Goal: Task Accomplishment & Management: Use online tool/utility

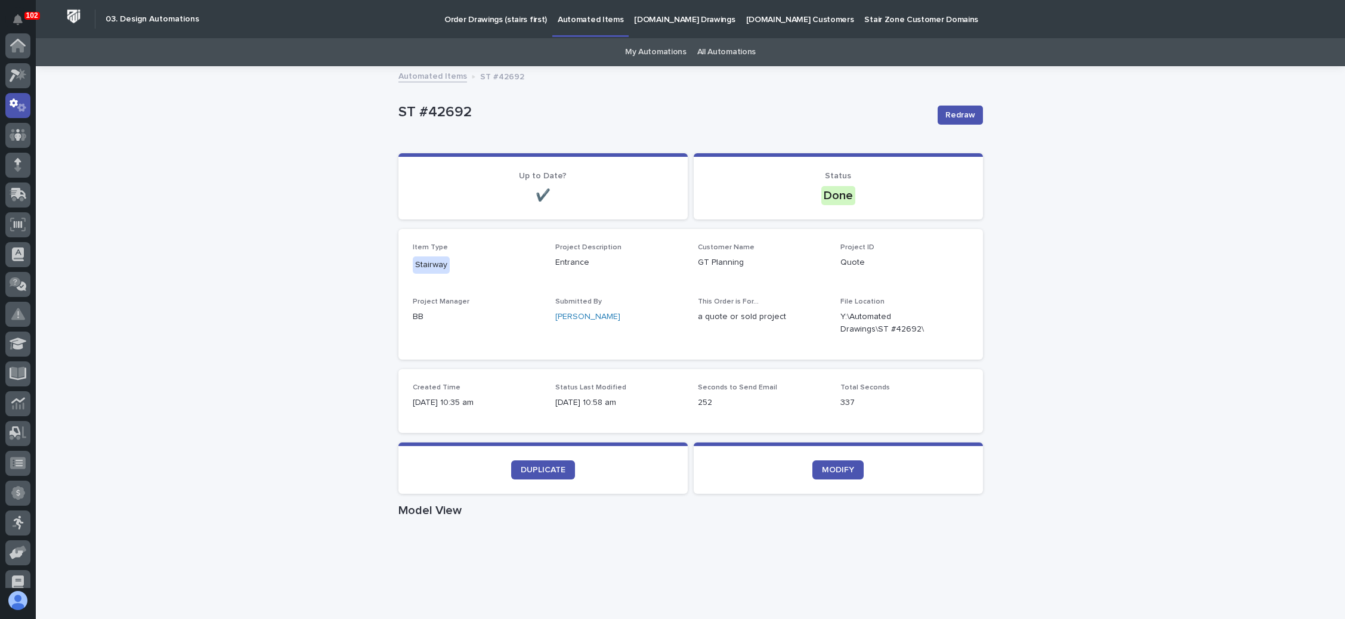
scroll to position [59, 0]
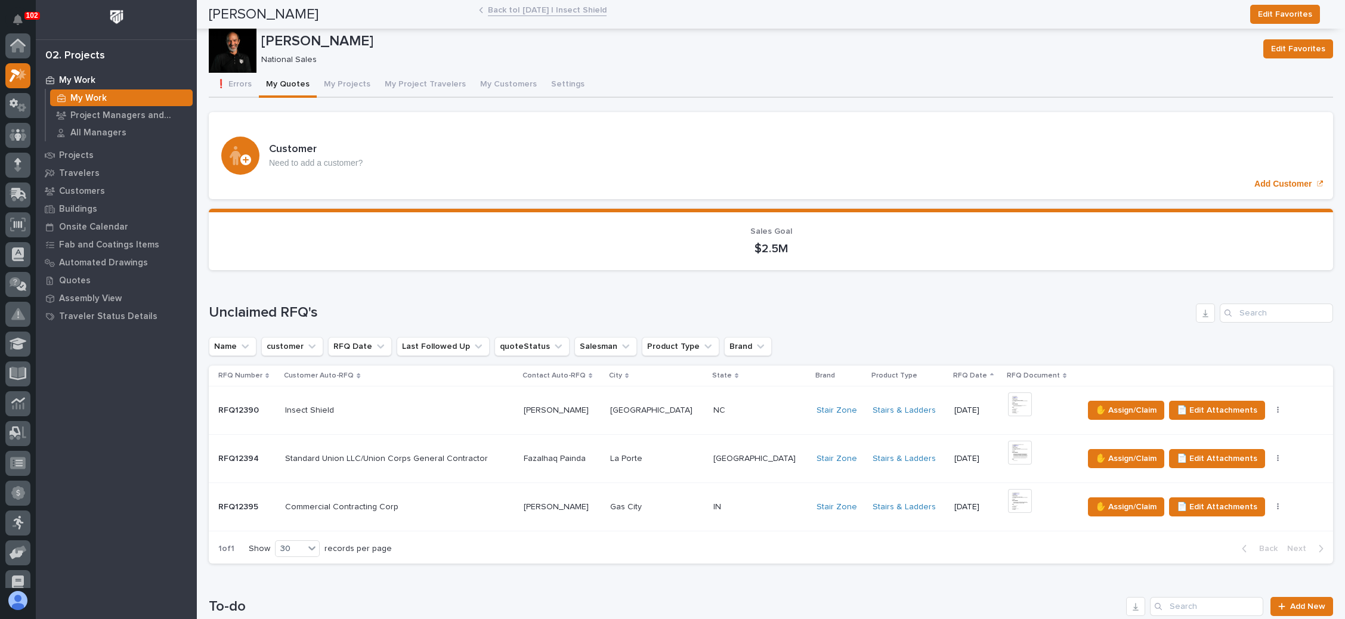
scroll to position [29, 0]
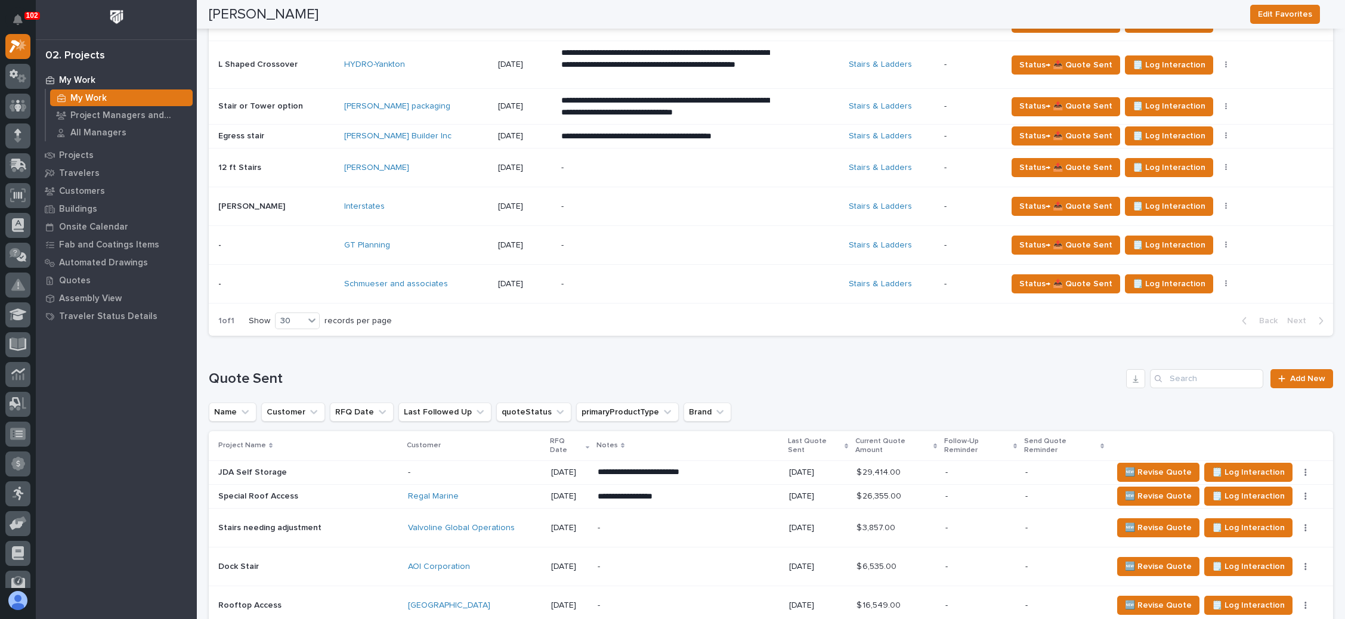
click at [646, 282] on p "-" at bounding box center [665, 284] width 209 height 10
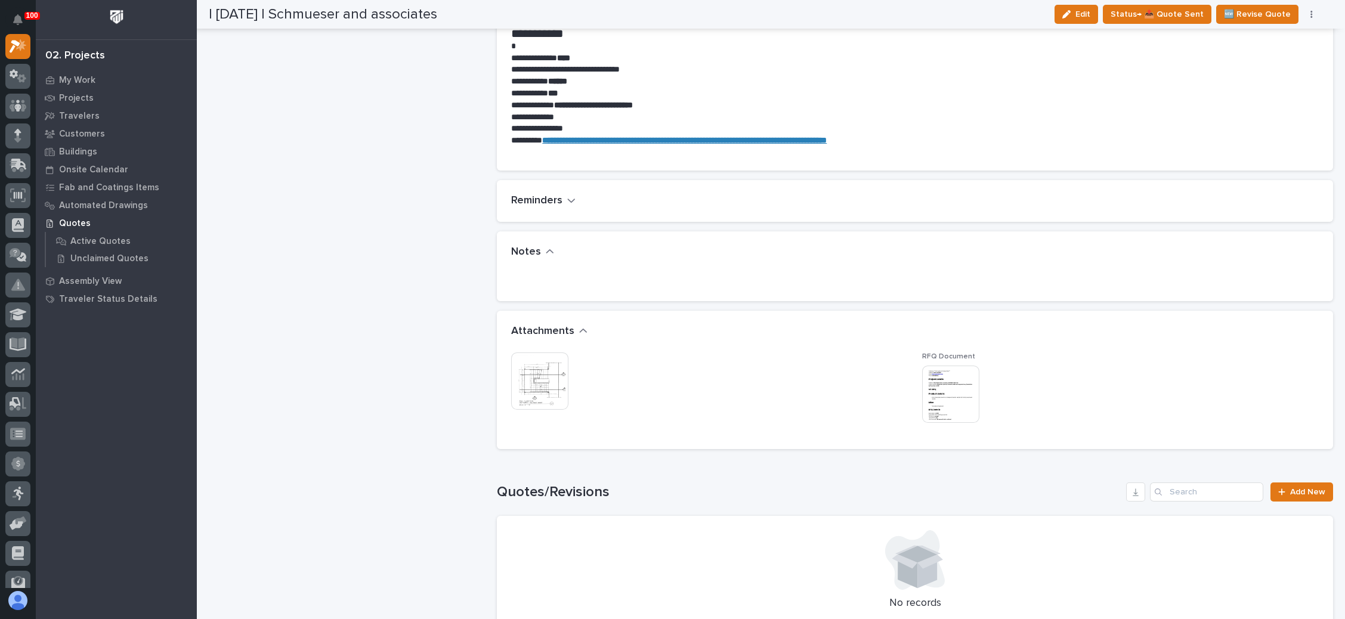
scroll to position [805, 0]
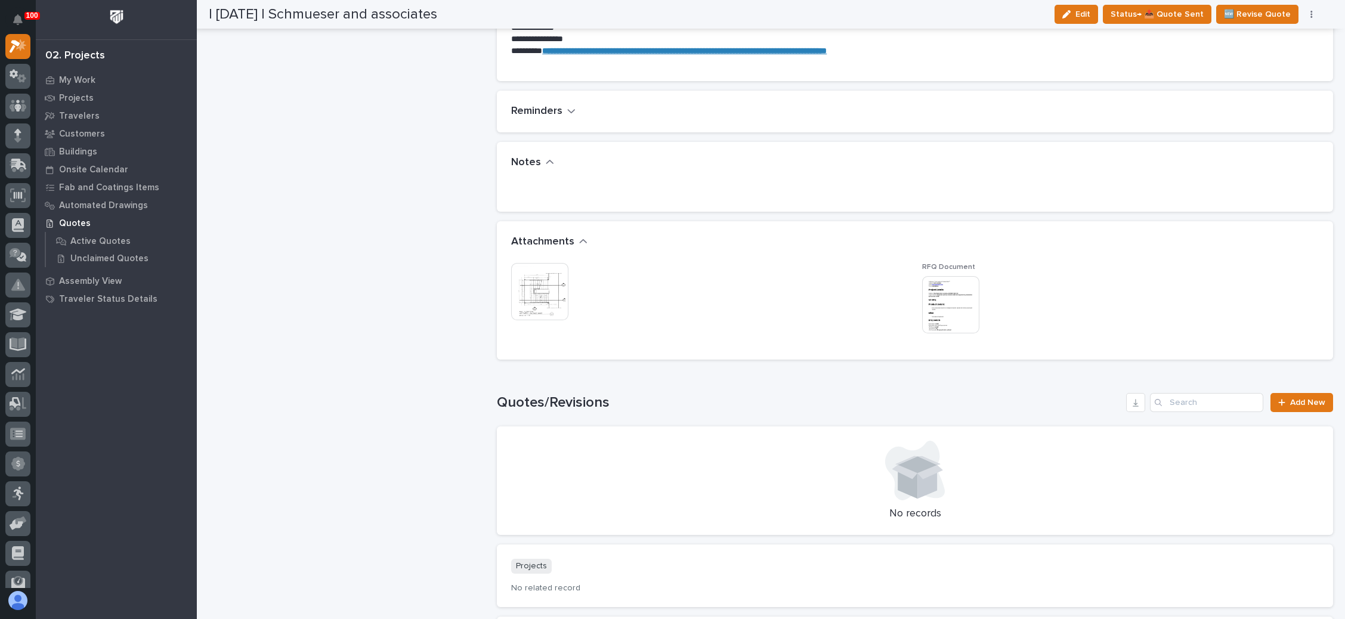
click at [536, 287] on img at bounding box center [539, 291] width 57 height 57
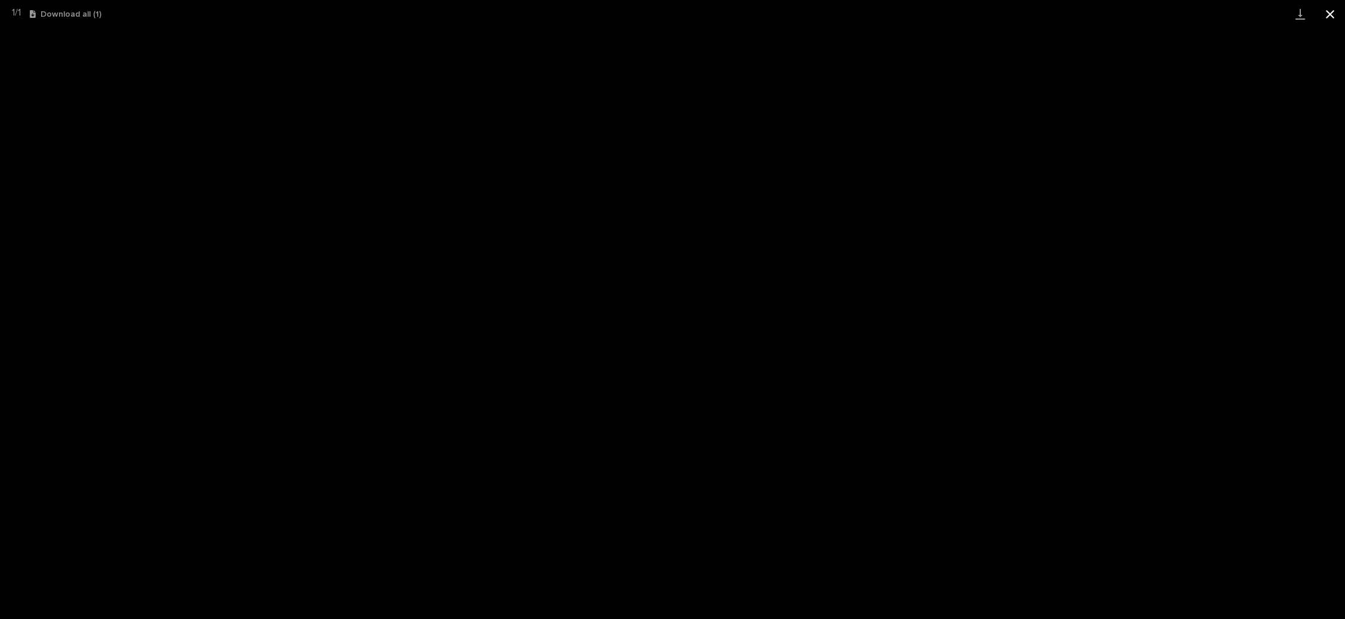
click at [1326, 11] on button "Close gallery" at bounding box center [1331, 14] width 30 height 28
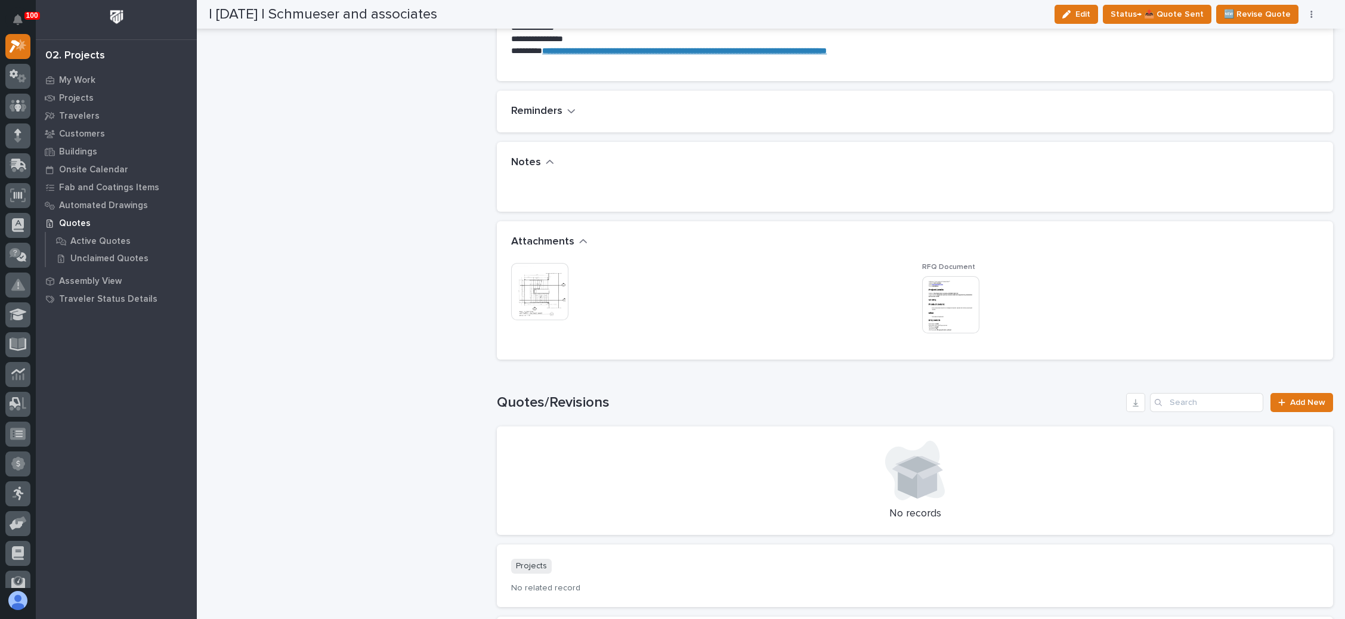
click at [971, 301] on img at bounding box center [950, 304] width 57 height 57
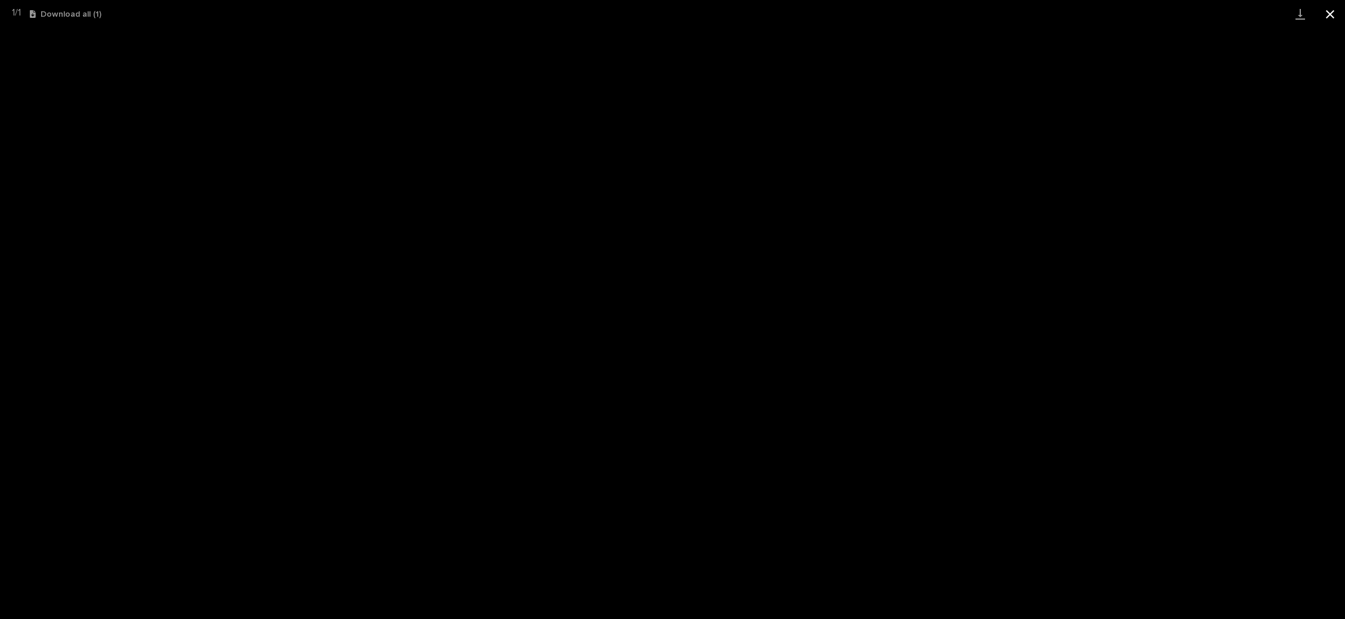
click at [1321, 13] on button "Close gallery" at bounding box center [1331, 14] width 30 height 28
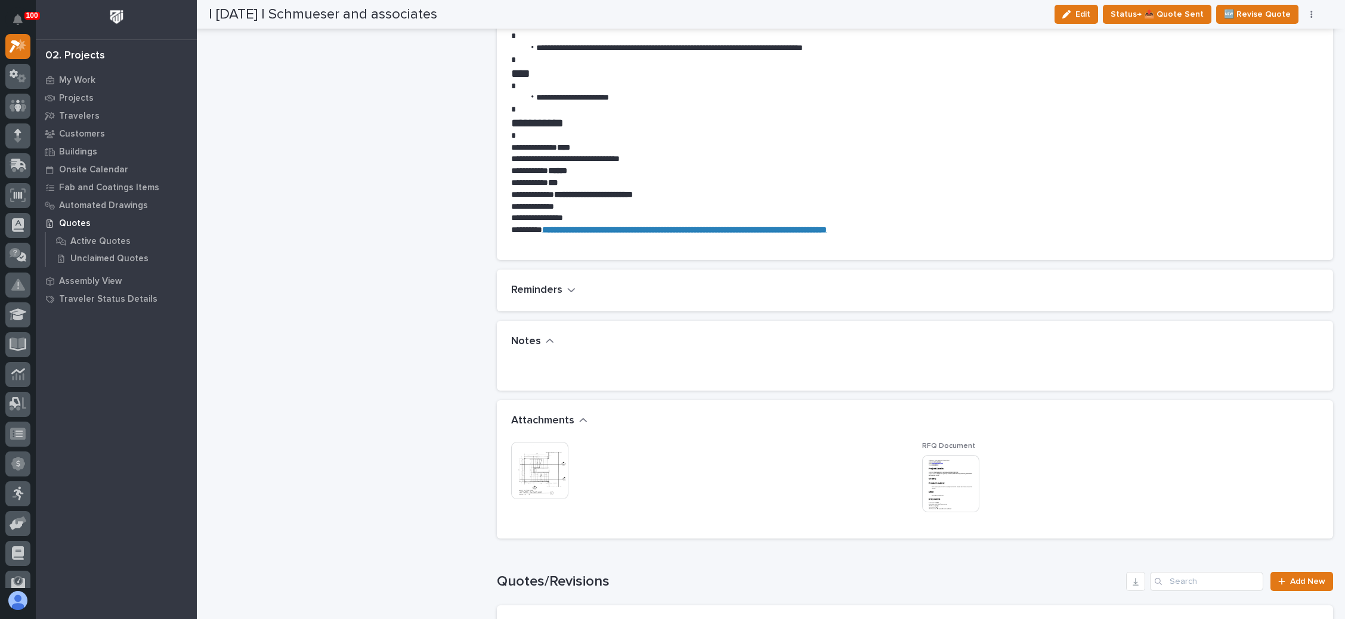
scroll to position [716, 0]
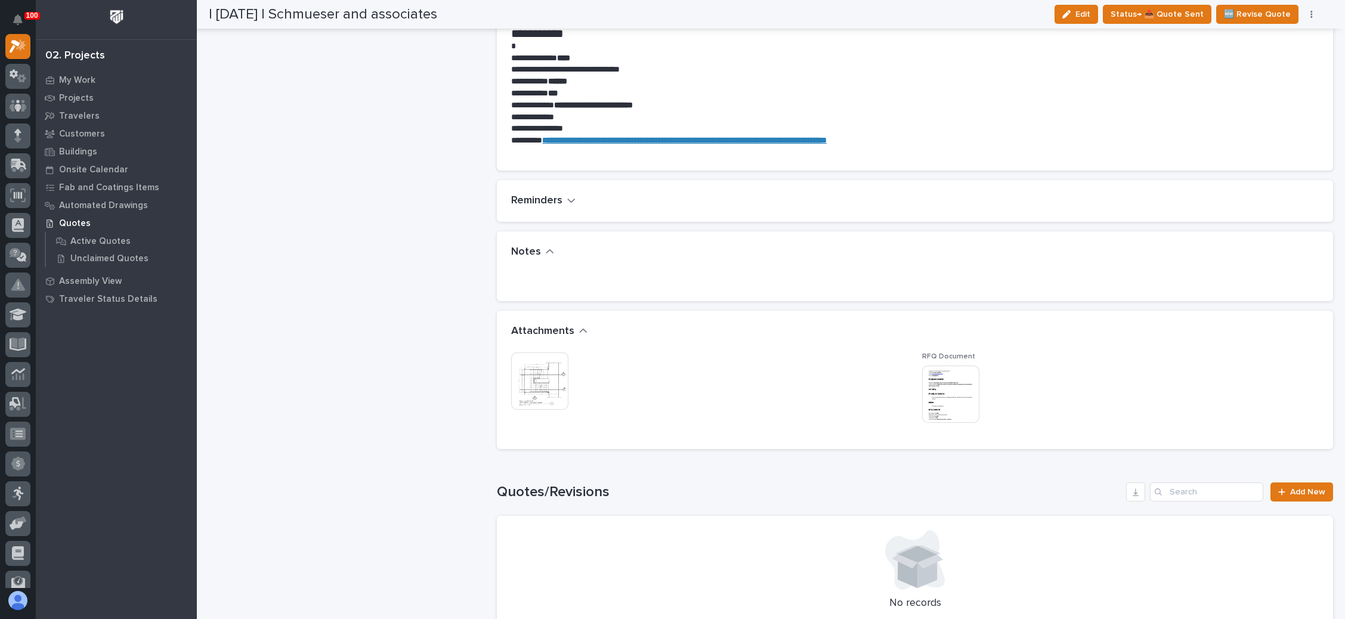
click at [544, 362] on img at bounding box center [539, 381] width 57 height 57
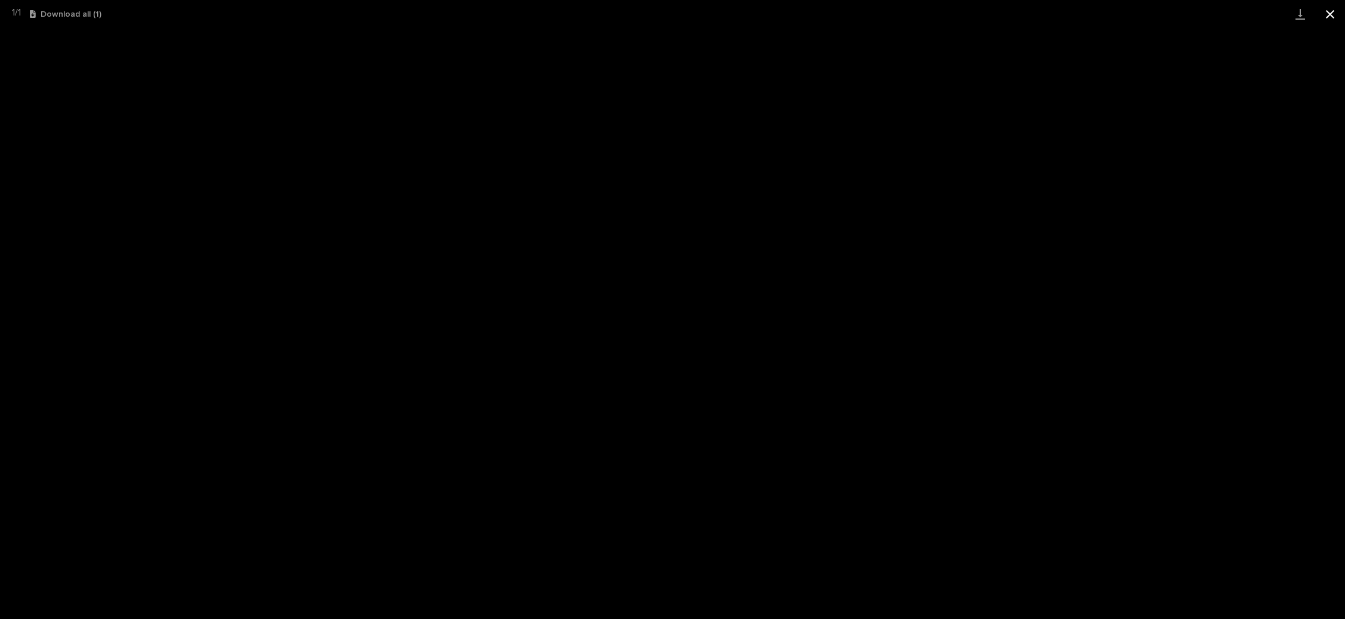
click at [1329, 8] on button "Close gallery" at bounding box center [1331, 14] width 30 height 28
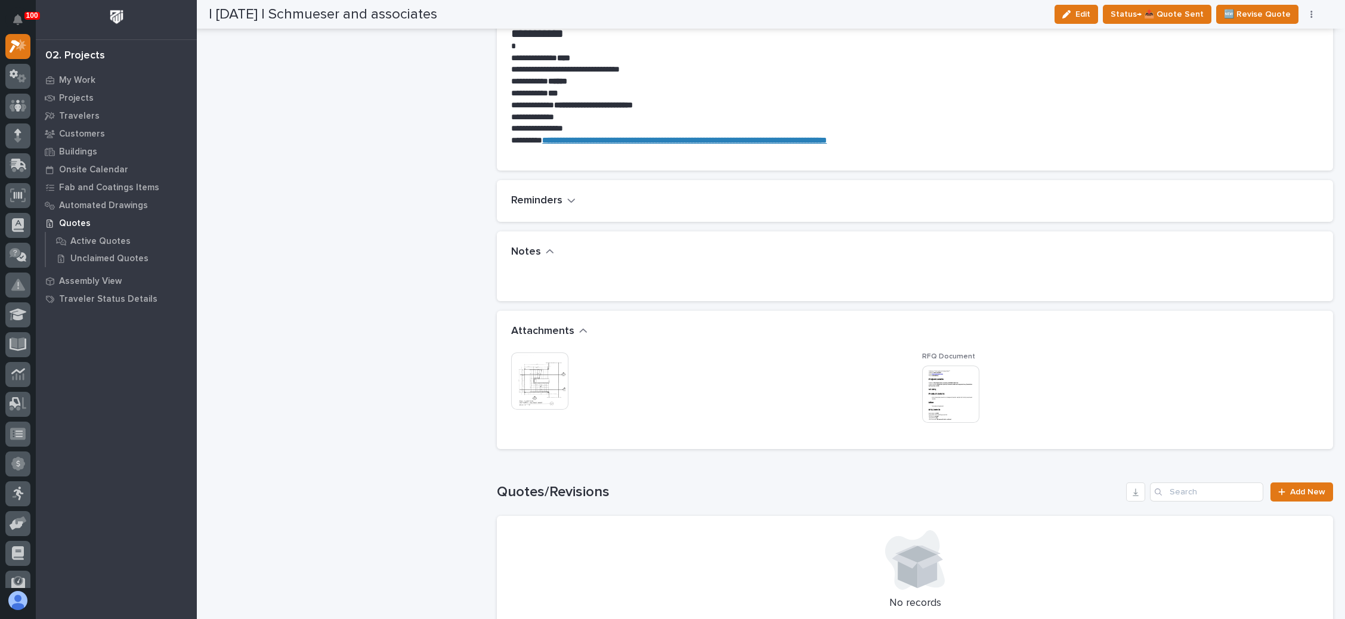
click at [951, 405] on img at bounding box center [950, 394] width 57 height 57
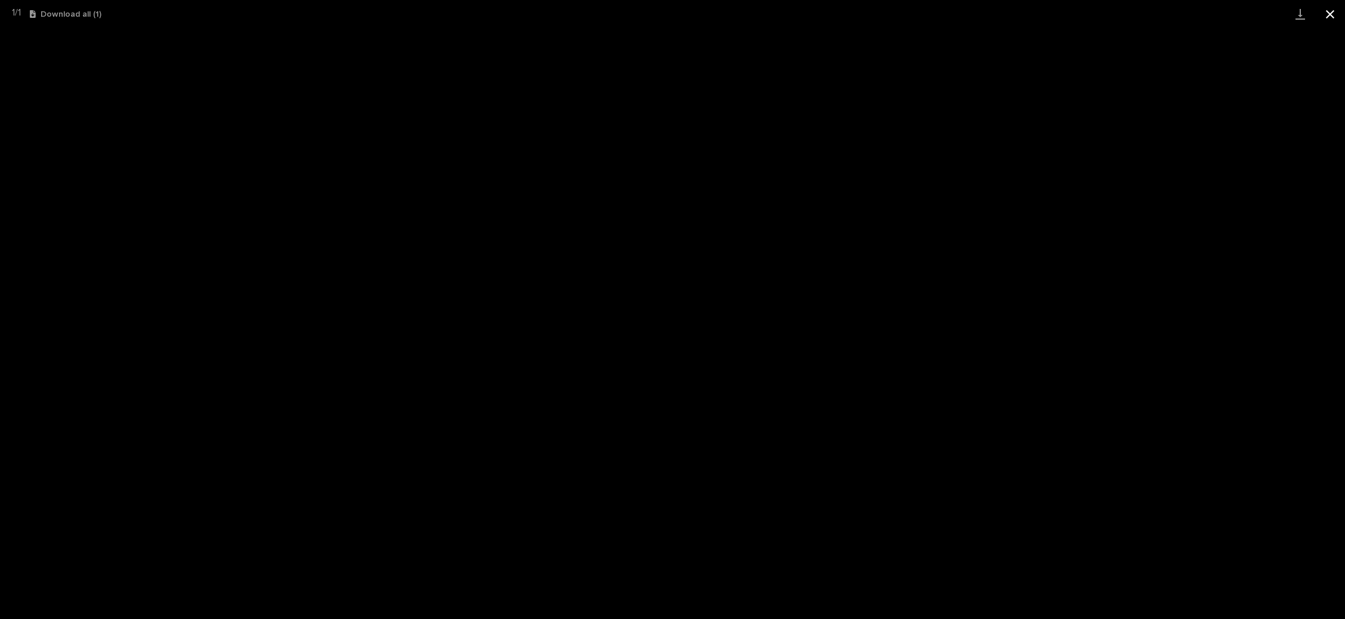
click at [1328, 11] on button "Close gallery" at bounding box center [1331, 14] width 30 height 28
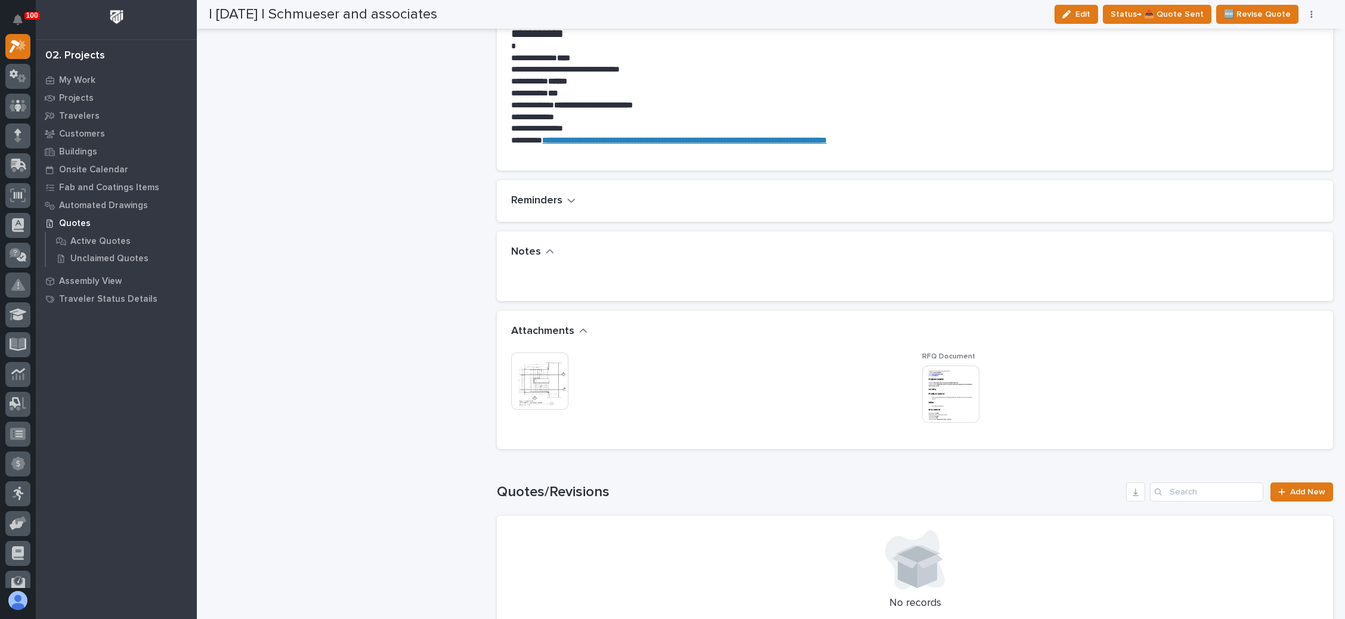
click at [555, 363] on img at bounding box center [539, 381] width 57 height 57
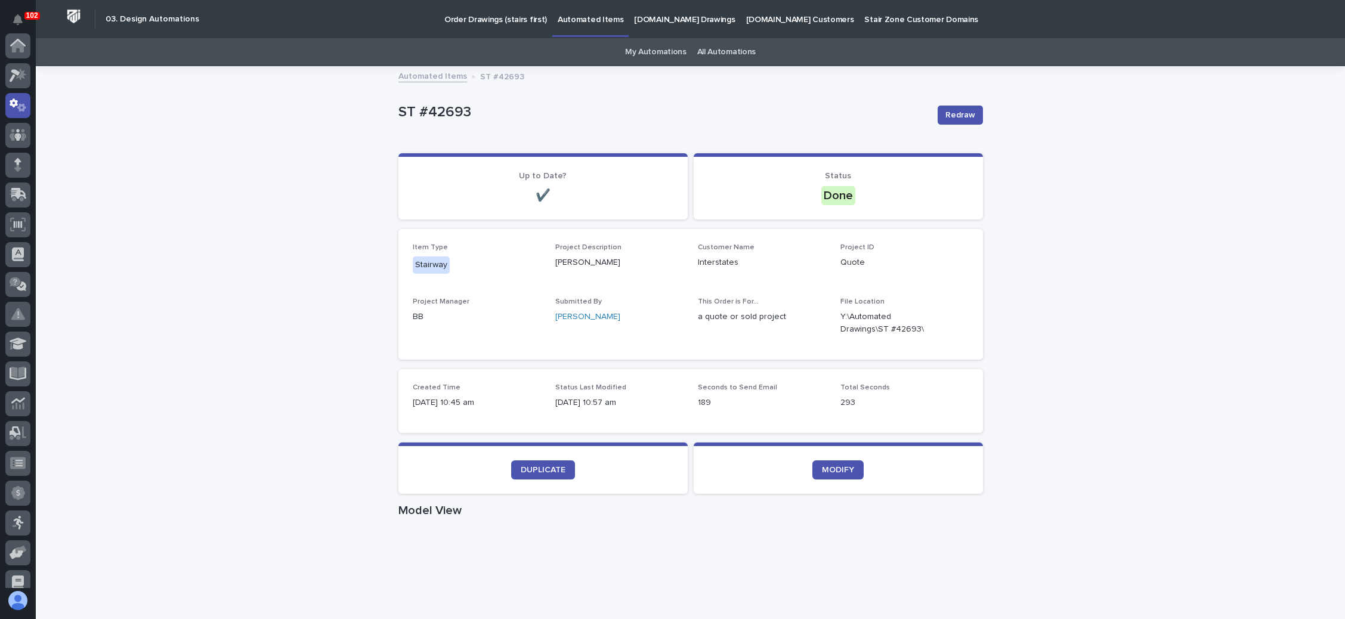
scroll to position [59, 0]
click at [503, 15] on p "Order Drawings (stairs first)" at bounding box center [495, 12] width 103 height 25
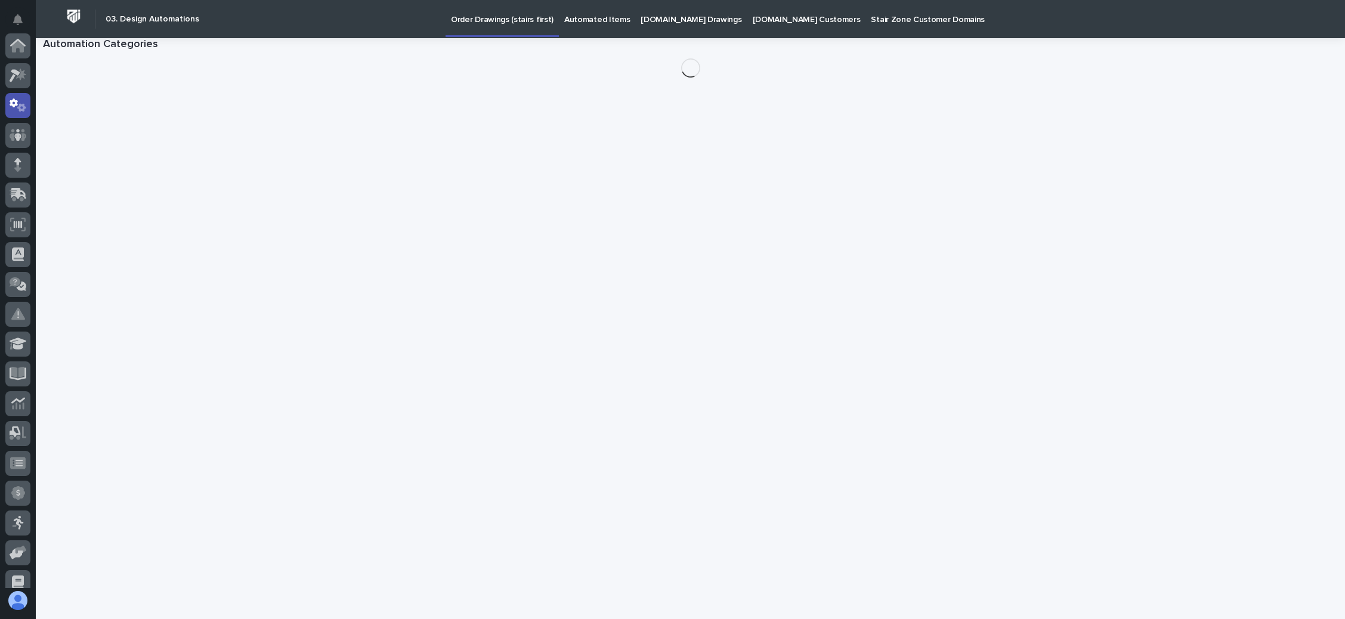
scroll to position [59, 0]
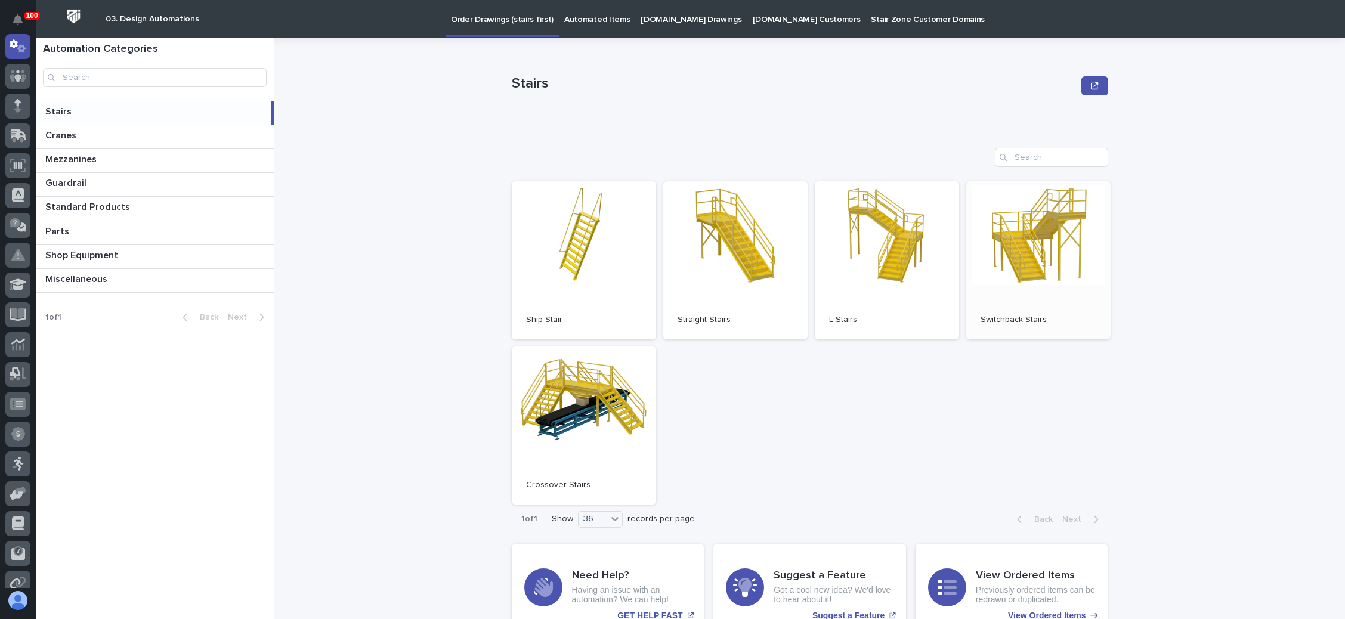
click at [1016, 264] on link "Open" at bounding box center [1039, 260] width 144 height 158
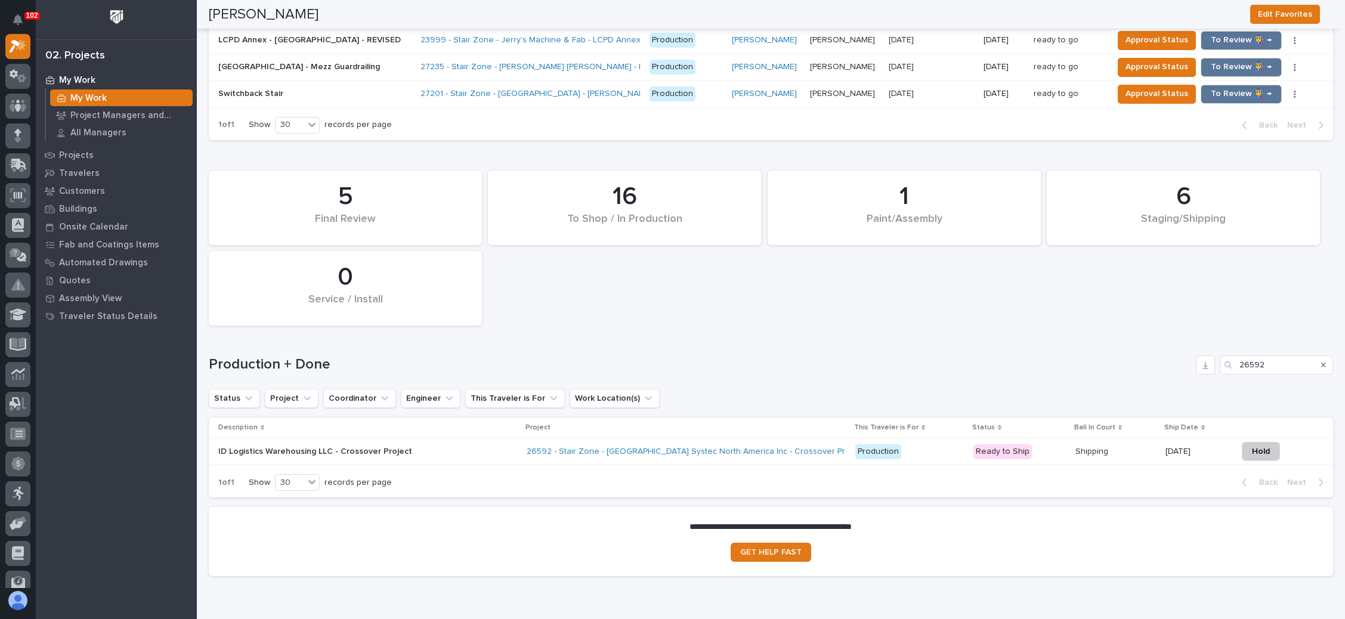
scroll to position [1428, 0]
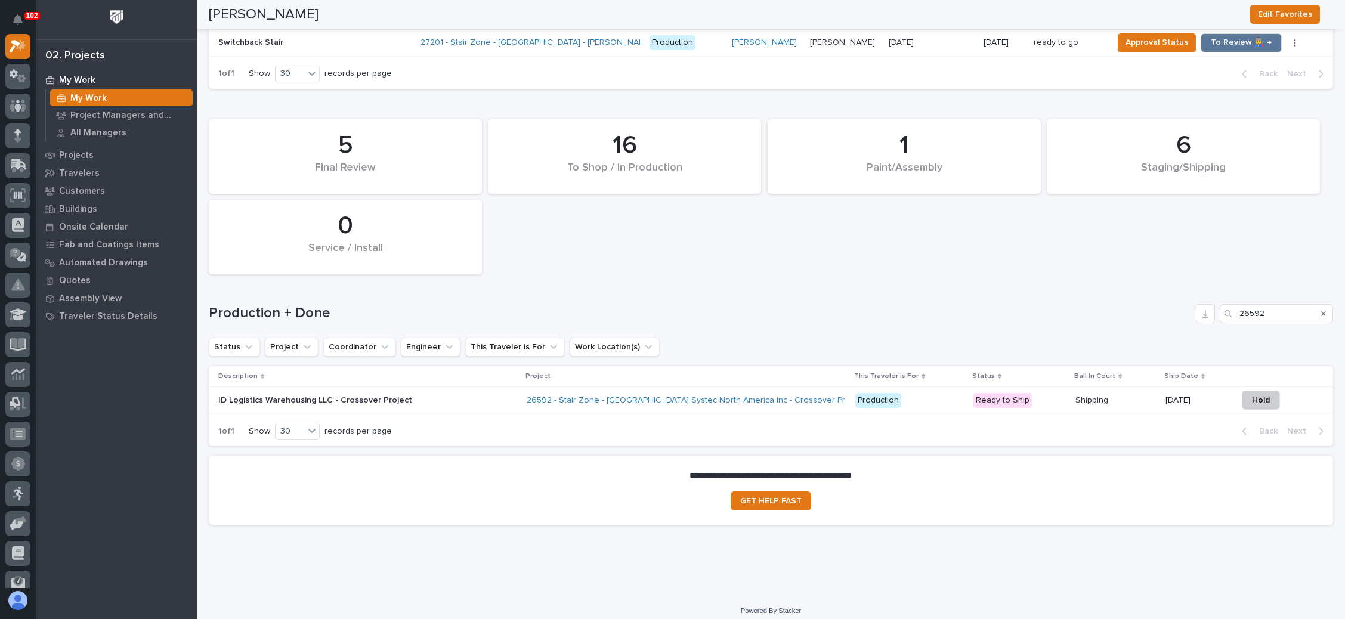
click at [1322, 311] on icon "Search" at bounding box center [1324, 313] width 5 height 5
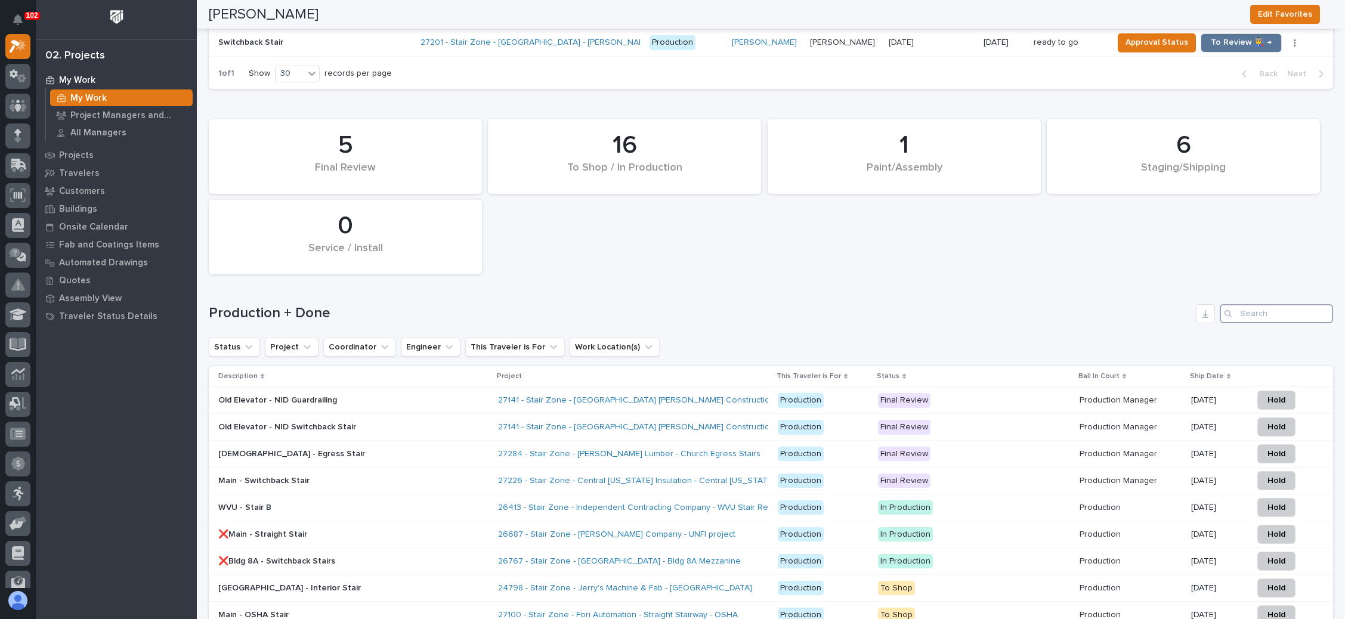
click at [1274, 307] on input "26592" at bounding box center [1276, 313] width 113 height 19
click at [1015, 391] on div "Final Review" at bounding box center [974, 399] width 192 height 17
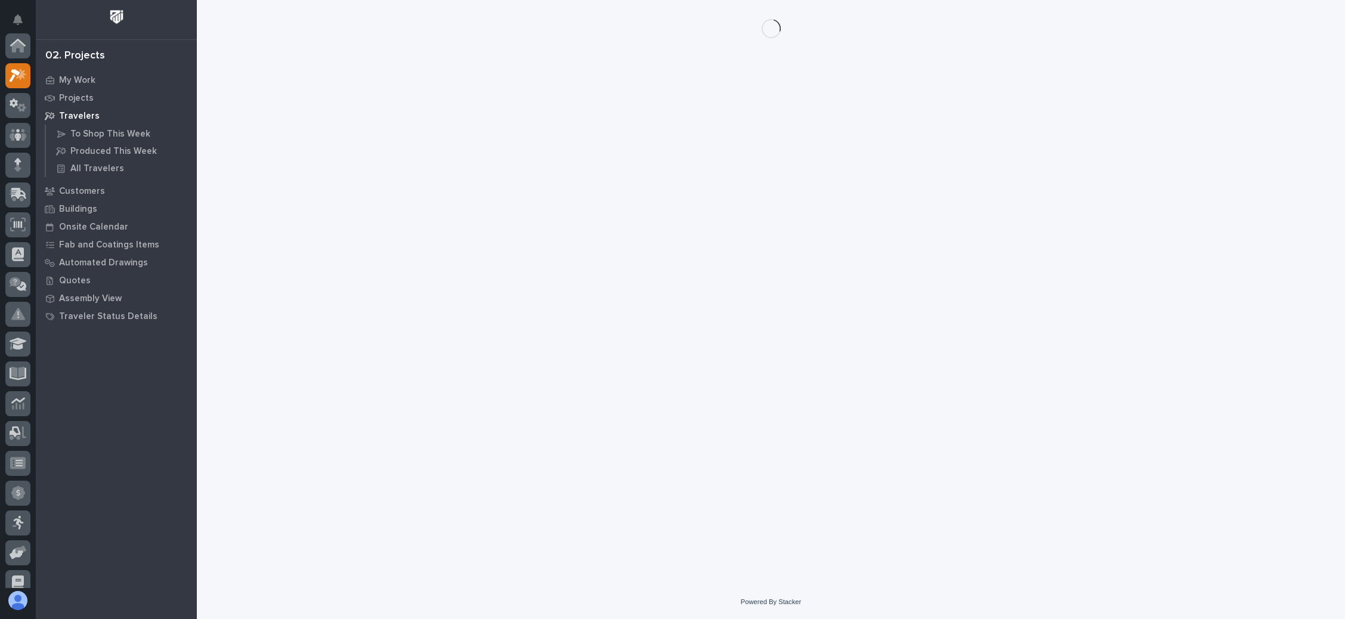
scroll to position [29, 0]
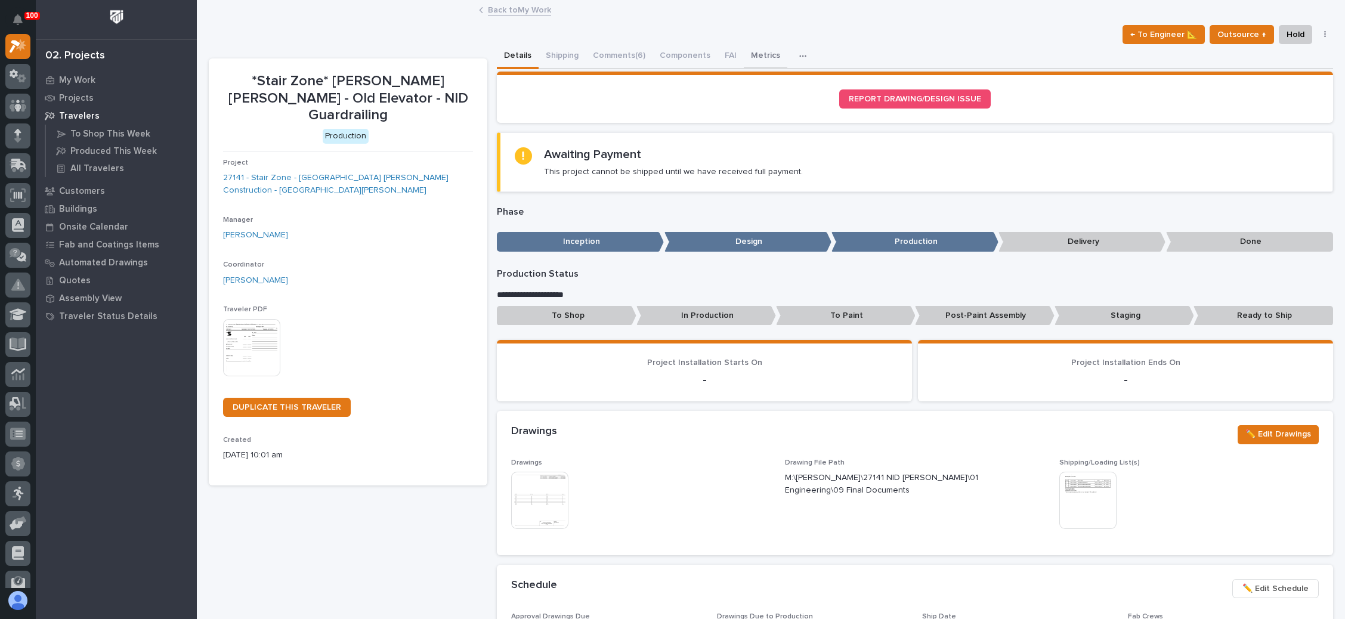
click at [757, 51] on button "Metrics" at bounding box center [766, 56] width 44 height 25
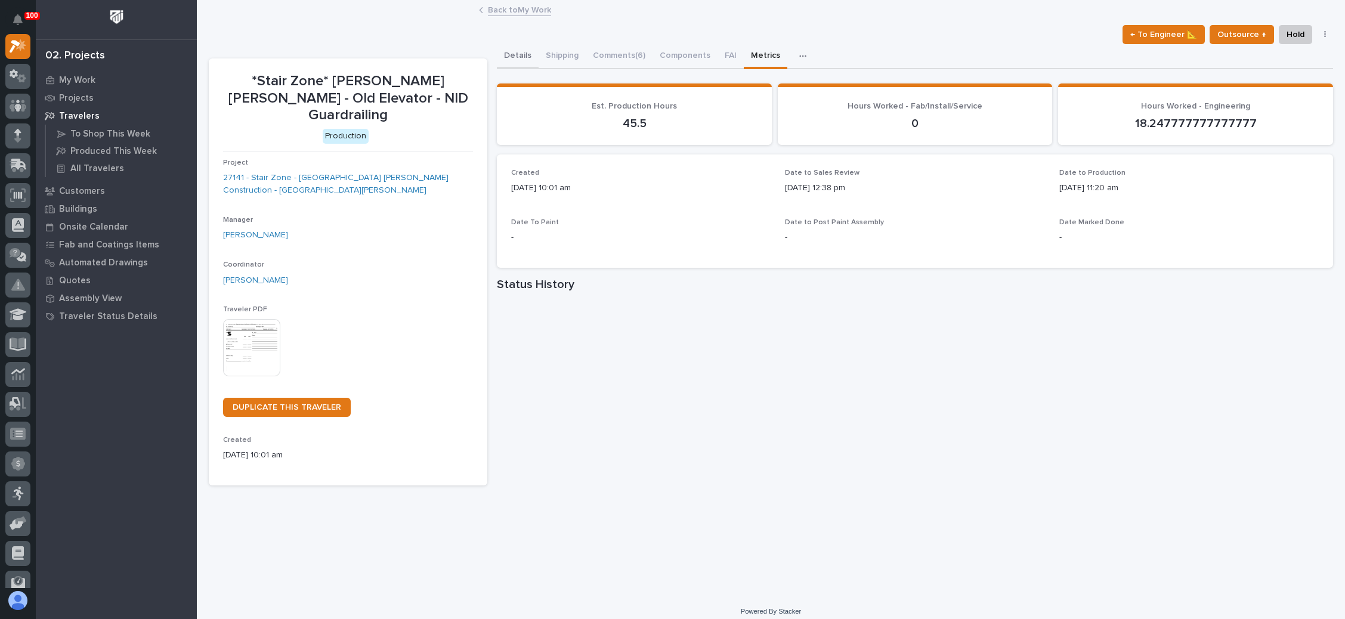
click at [508, 57] on button "Details" at bounding box center [518, 56] width 42 height 25
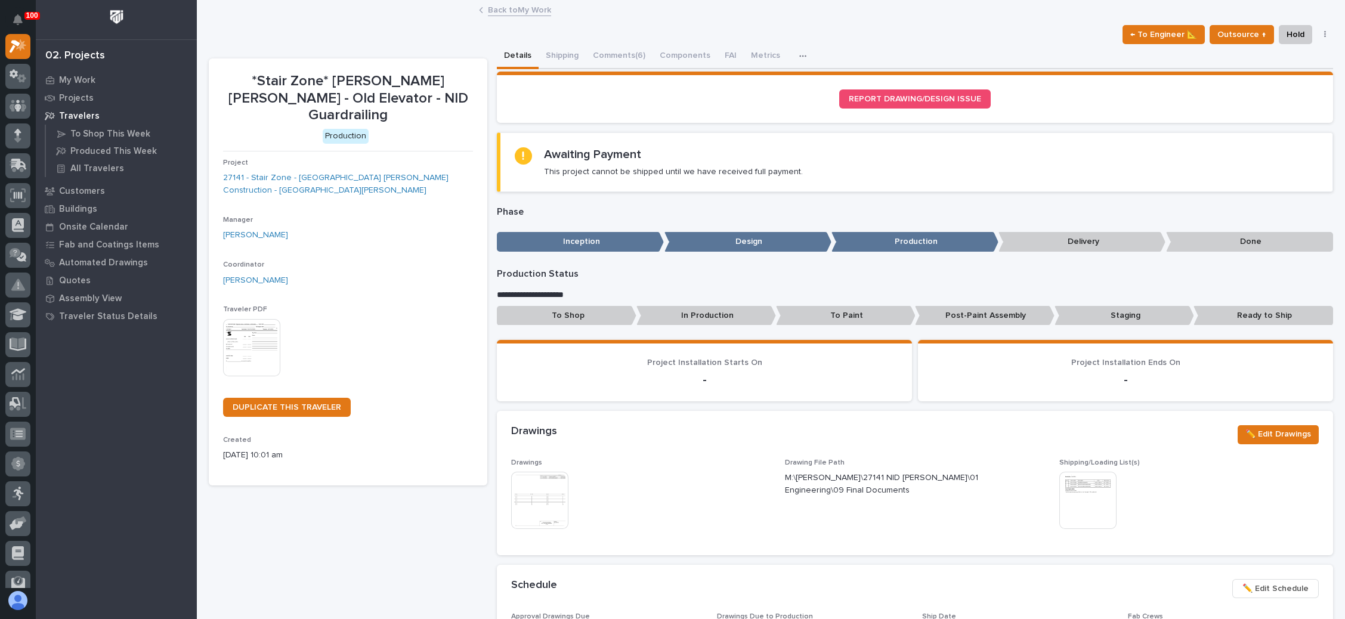
click at [502, 11] on link "Back to My Work" at bounding box center [519, 9] width 63 height 14
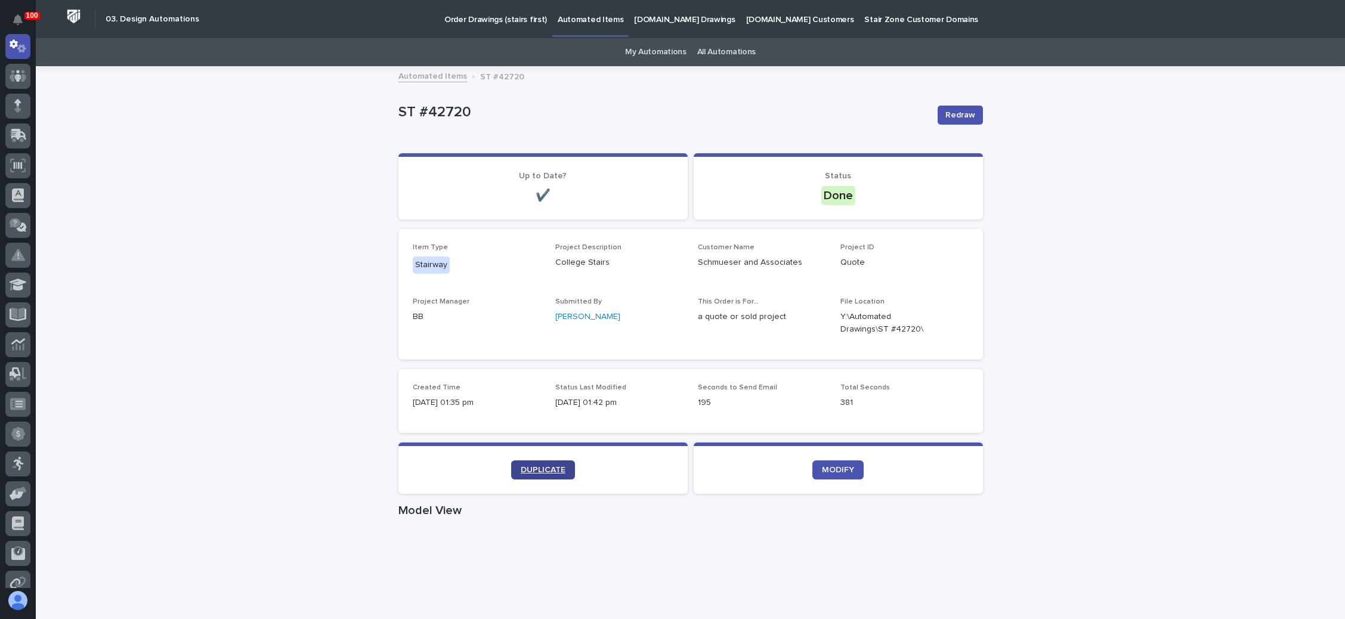
click at [527, 470] on span "DUPLICATE" at bounding box center [543, 470] width 45 height 8
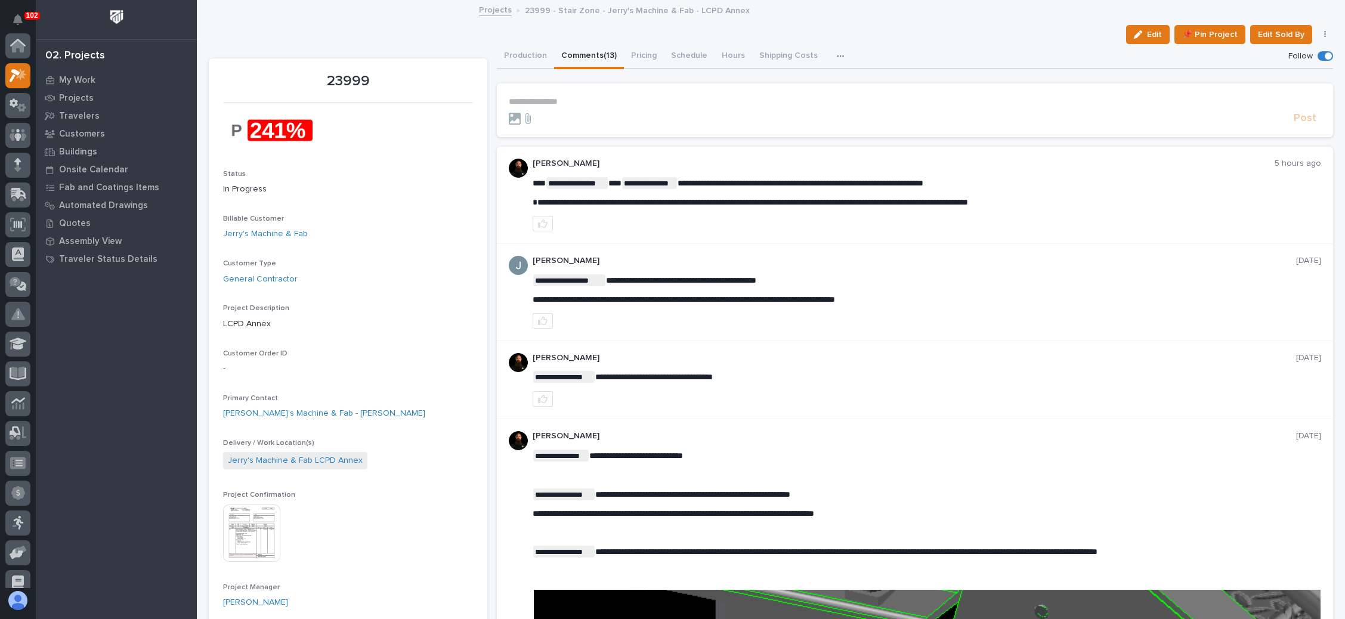
scroll to position [29, 0]
